Goal: Task Accomplishment & Management: Use online tool/utility

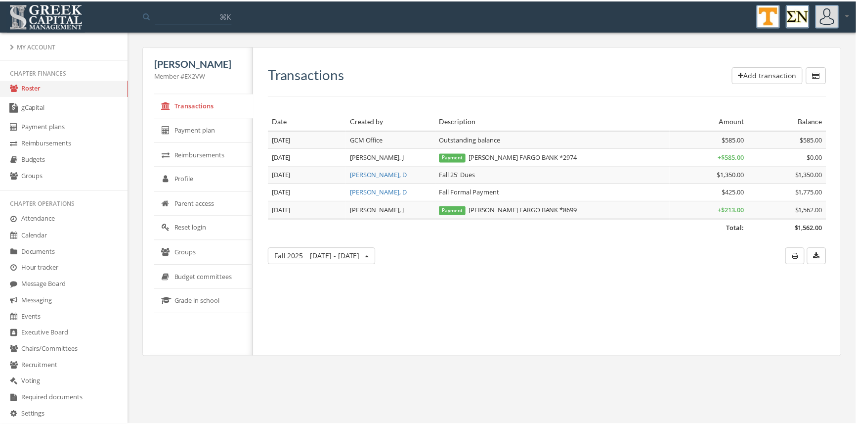
scroll to position [171, 0]
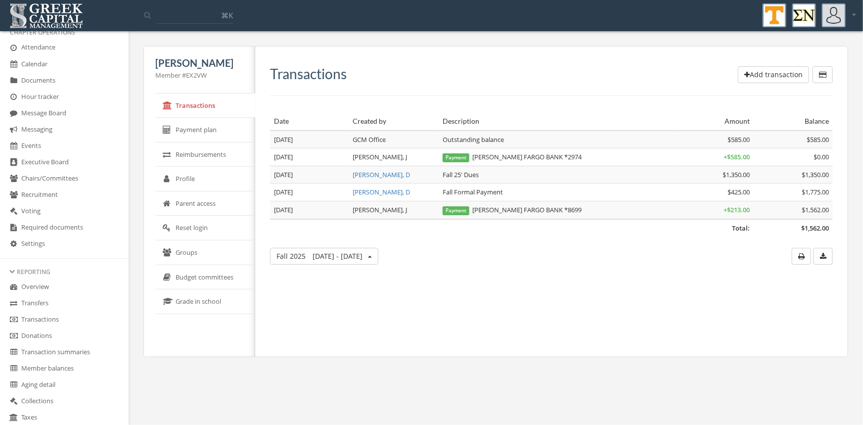
click at [60, 316] on link "Transactions" at bounding box center [64, 319] width 129 height 16
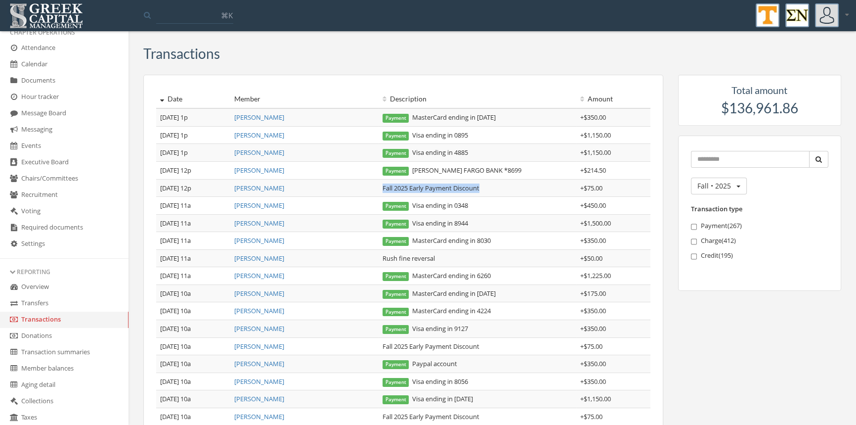
drag, startPoint x: 513, startPoint y: 185, endPoint x: 380, endPoint y: 194, distance: 133.2
click at [380, 194] on td "Fall 2025 Early Payment Discount" at bounding box center [478, 188] width 198 height 18
copy td "Fall 2025 Early Payment Discount"
click at [278, 153] on link "[PERSON_NAME]" at bounding box center [259, 152] width 50 height 9
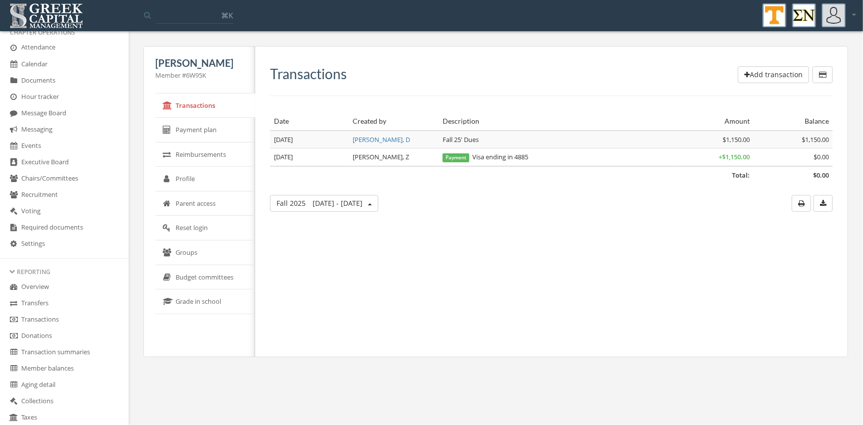
click at [763, 70] on button "Add transaction" at bounding box center [772, 74] width 71 height 17
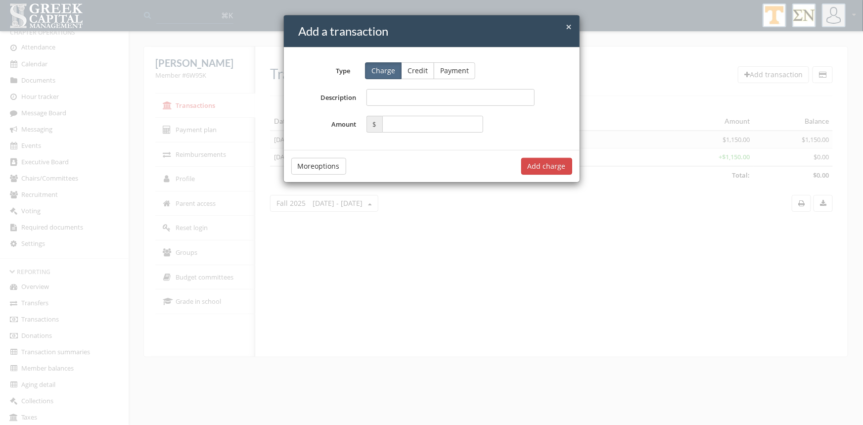
click at [403, 65] on button "Credit" at bounding box center [417, 70] width 33 height 17
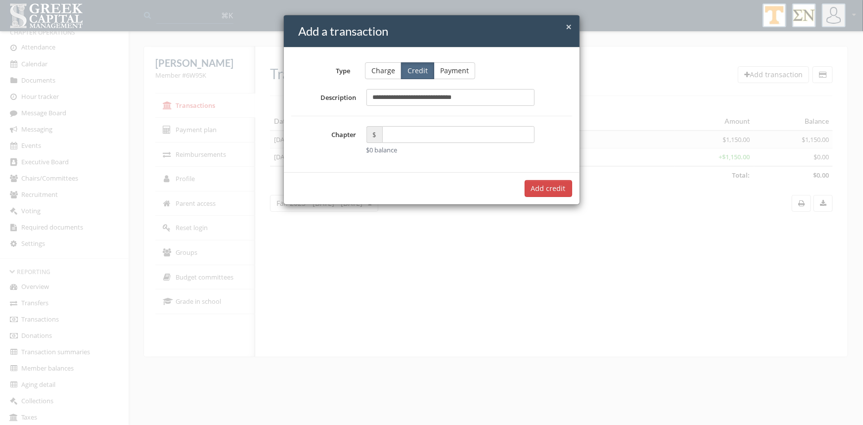
type input "**********"
click at [392, 132] on input "text" at bounding box center [458, 134] width 153 height 17
type input "*****"
click at [541, 185] on button "Add $75.00 credit" at bounding box center [536, 188] width 71 height 17
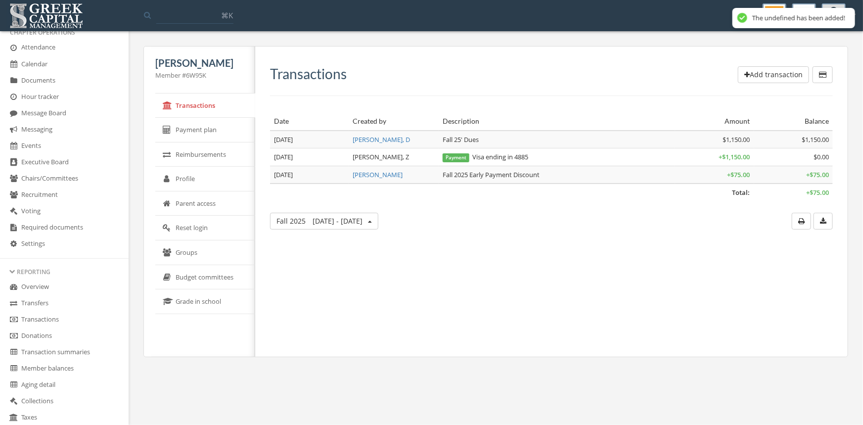
drag, startPoint x: 54, startPoint y: 317, endPoint x: 75, endPoint y: 313, distance: 21.7
click at [54, 317] on link "Transactions" at bounding box center [64, 319] width 129 height 16
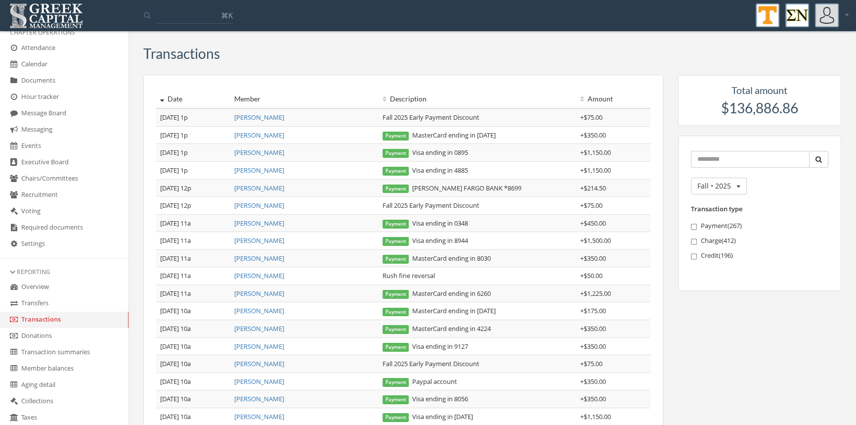
click at [277, 151] on link "[PERSON_NAME]" at bounding box center [259, 152] width 50 height 9
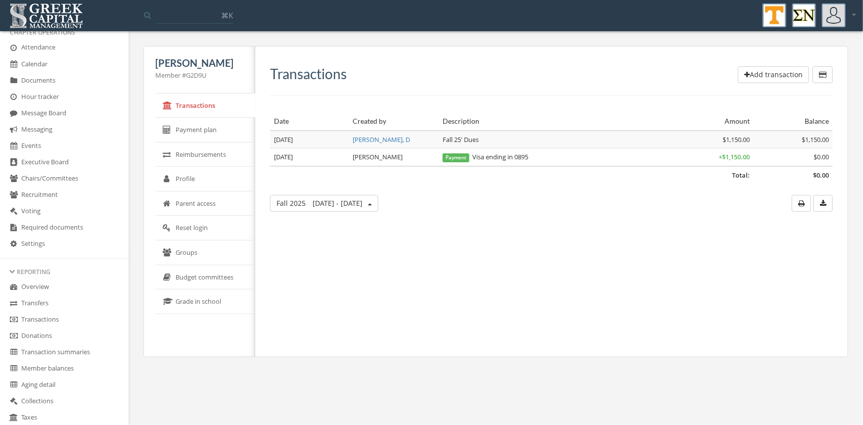
click at [761, 70] on button "Add transaction" at bounding box center [772, 74] width 71 height 17
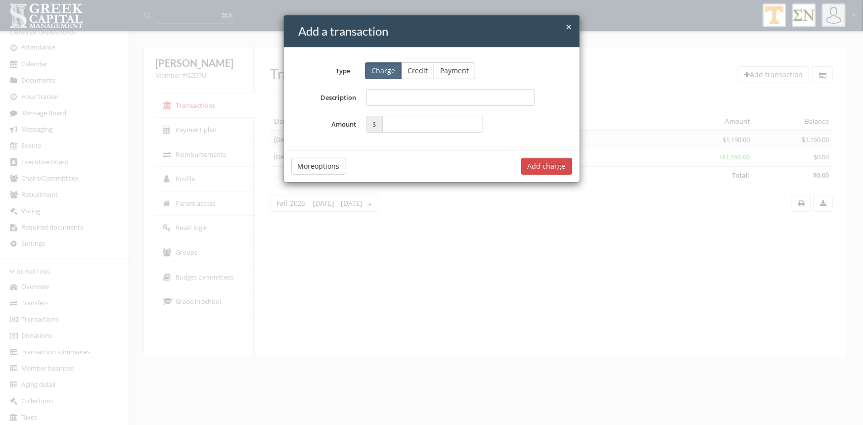
click at [422, 70] on button "Credit" at bounding box center [417, 70] width 33 height 17
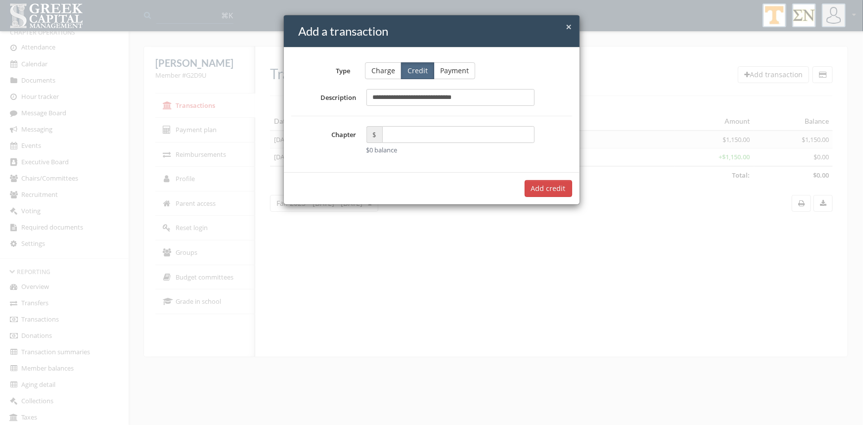
type input "**********"
click at [406, 134] on input "text" at bounding box center [458, 134] width 153 height 17
type input "*****"
click at [537, 183] on button "Add $75.00 credit" at bounding box center [536, 188] width 71 height 17
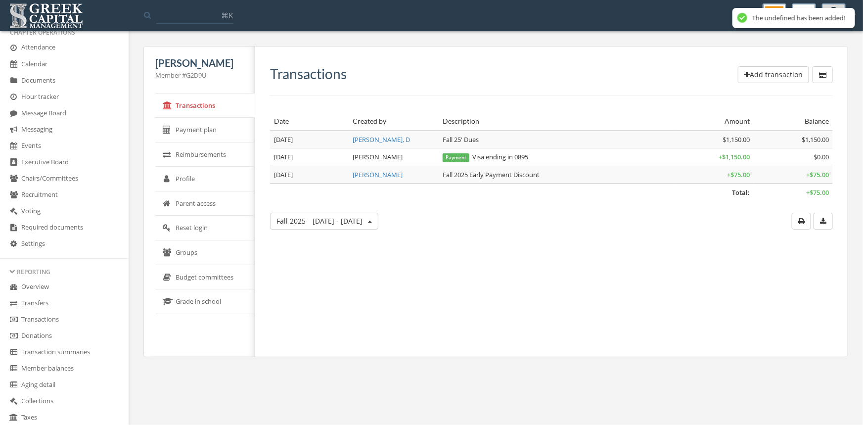
click at [49, 316] on link "Transactions" at bounding box center [64, 319] width 129 height 16
